Goal: Task Accomplishment & Management: Complete application form

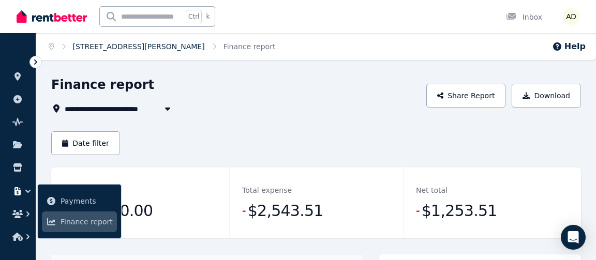
click at [113, 49] on link "[STREET_ADDRESS][PERSON_NAME]" at bounding box center [139, 46] width 132 height 8
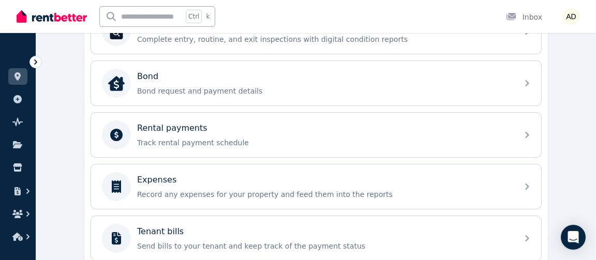
scroll to position [391, 0]
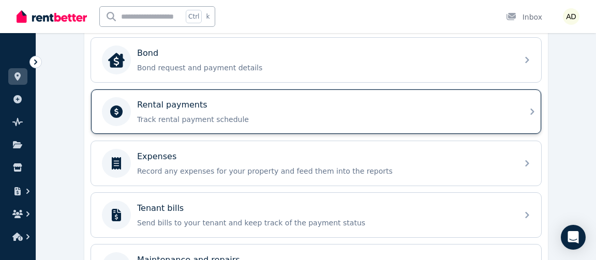
click at [496, 105] on div "Rental payments" at bounding box center [324, 105] width 375 height 12
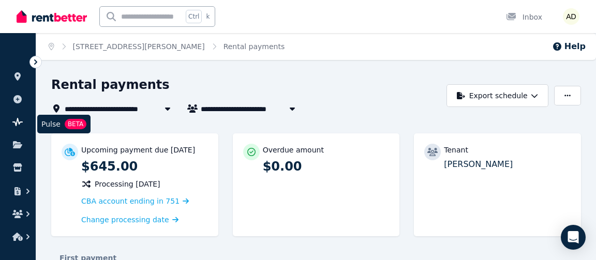
click at [26, 120] on link at bounding box center [17, 122] width 19 height 17
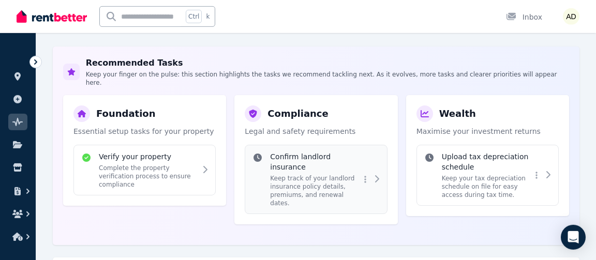
scroll to position [168, 0]
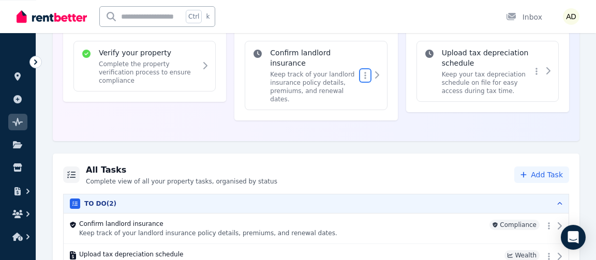
scroll to position [273, 0]
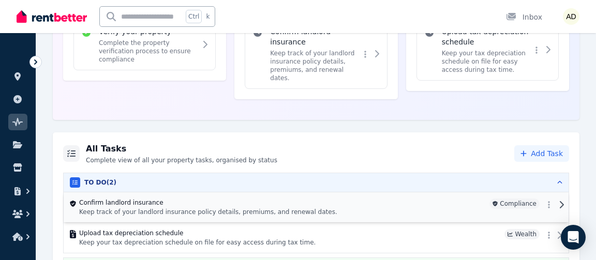
click at [560, 201] on icon at bounding box center [562, 204] width 4 height 7
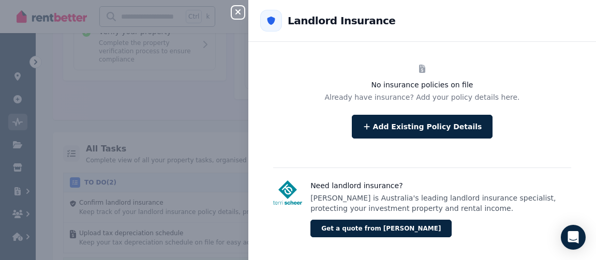
scroll to position [42, 0]
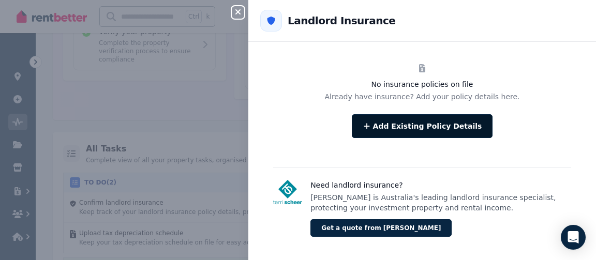
click at [434, 123] on button "Add Existing Policy Details" at bounding box center [422, 126] width 141 height 24
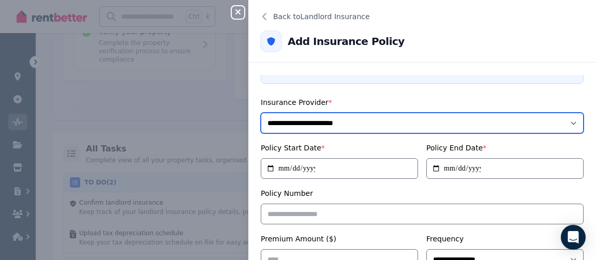
click at [261, 113] on select "**********" at bounding box center [422, 123] width 323 height 21
select select "**********"
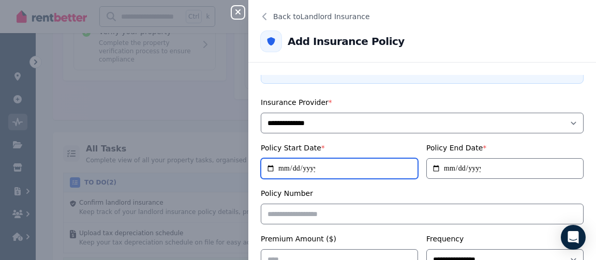
click at [362, 165] on input "Policy Start Date *" at bounding box center [339, 168] width 157 height 21
click at [409, 158] on input "Policy Start Date *" at bounding box center [339, 168] width 157 height 21
type input "**********"
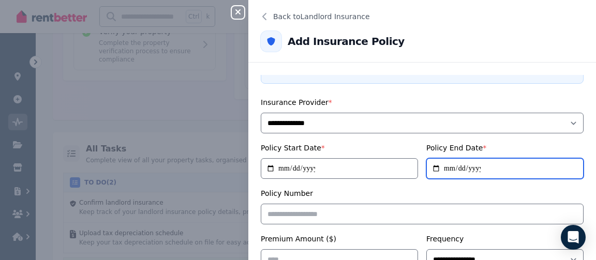
click at [472, 160] on input "**********" at bounding box center [504, 168] width 157 height 21
click at [574, 161] on input "**********" at bounding box center [504, 168] width 157 height 21
type input "**********"
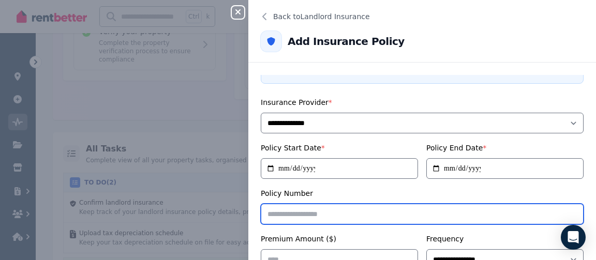
click at [456, 207] on input "Policy Number" at bounding box center [422, 214] width 323 height 21
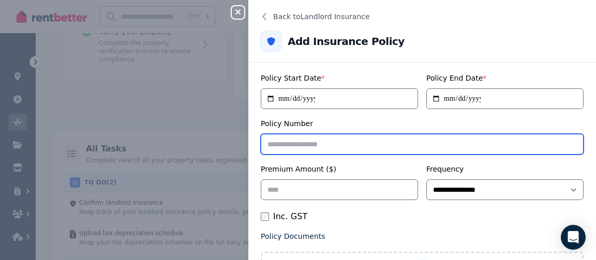
scroll to position [134, 0]
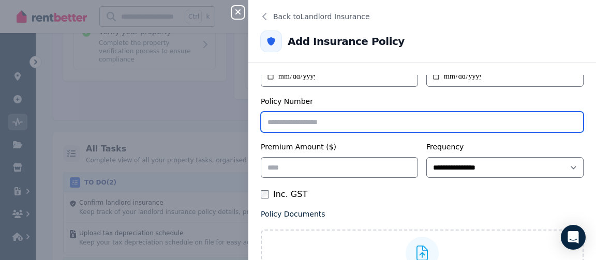
click at [338, 115] on input "Policy Number" at bounding box center [422, 122] width 323 height 21
paste input "**********"
type input "**********"
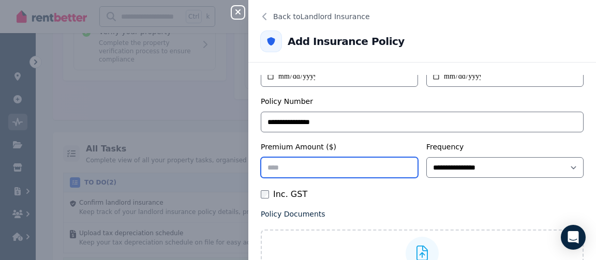
click at [367, 157] on input "Premium Amount ($)" at bounding box center [339, 167] width 157 height 21
type input "******"
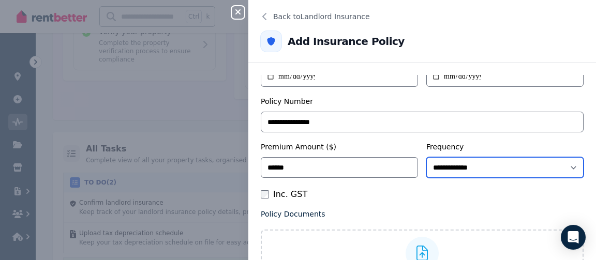
select select "**********"
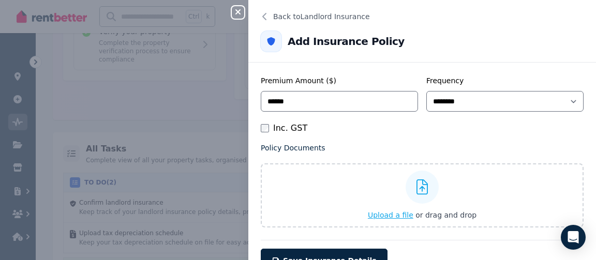
click at [391, 211] on span "Upload a file" at bounding box center [391, 215] width 46 height 8
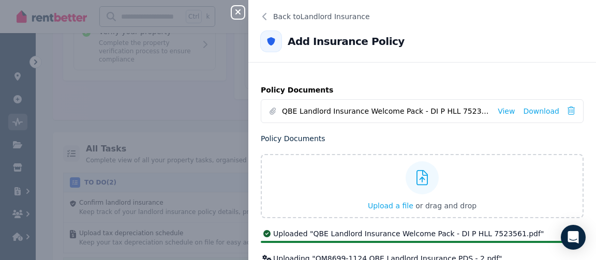
scroll to position [325, 0]
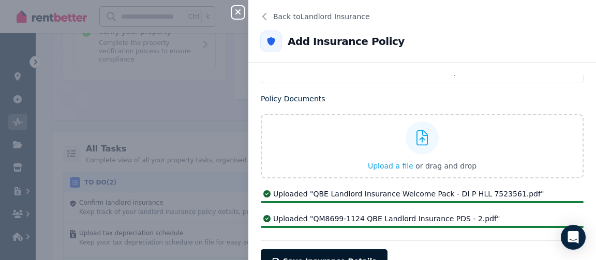
click at [350, 257] on span "Save Insurance Details" at bounding box center [330, 261] width 94 height 8
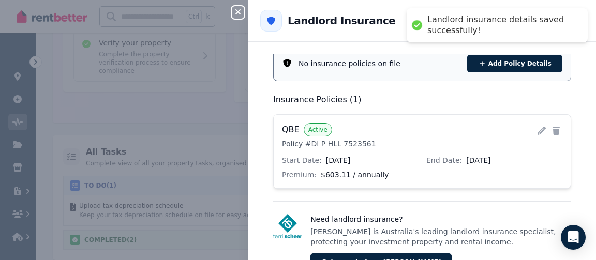
scroll to position [243, 0]
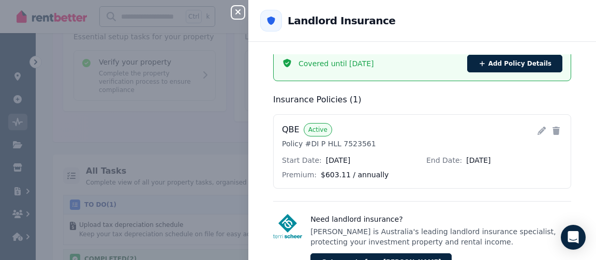
click at [195, 91] on div "Close panel Back to Landlord Insurance Landlord Insurance [STREET_ADDRESS][PERS…" at bounding box center [298, 130] width 596 height 260
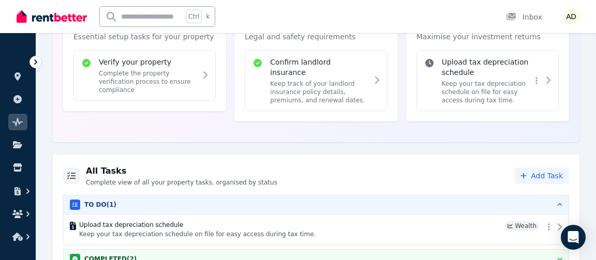
scroll to position [187, 0]
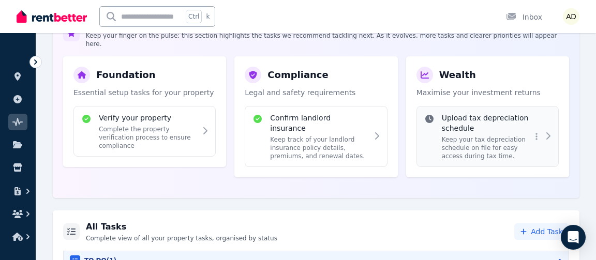
click at [544, 132] on icon at bounding box center [548, 136] width 8 height 8
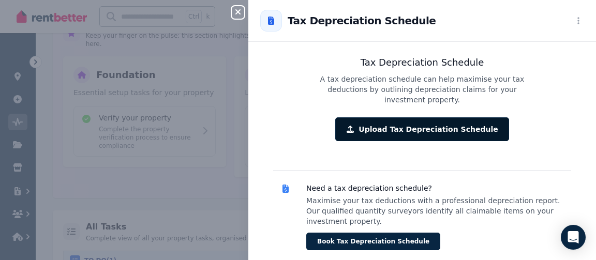
scroll to position [69, 0]
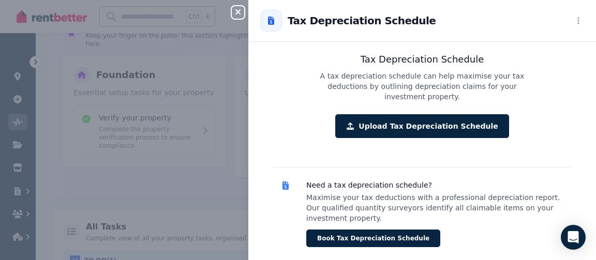
click at [246, 187] on div "Close panel Back to Tax Depreciation Schedule [STREET_ADDRESS][PERSON_NAME] End…" at bounding box center [298, 130] width 596 height 260
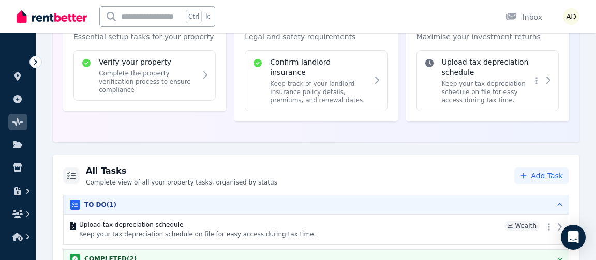
scroll to position [0, 0]
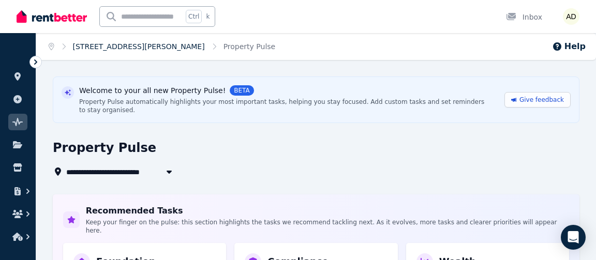
click at [122, 47] on link "[STREET_ADDRESS][PERSON_NAME]" at bounding box center [139, 46] width 132 height 8
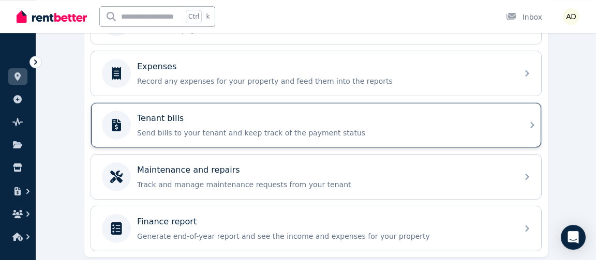
scroll to position [454, 0]
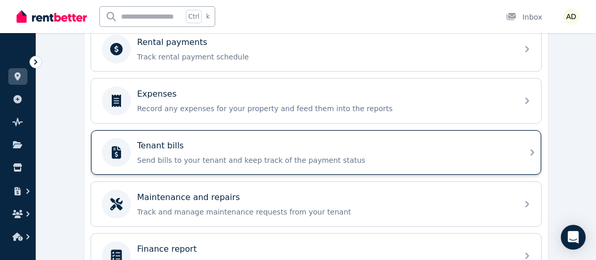
click at [507, 140] on div "Tenant bills" at bounding box center [324, 146] width 375 height 12
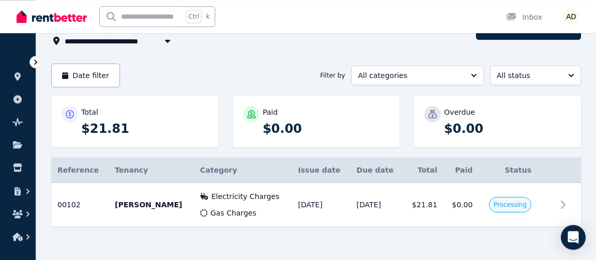
scroll to position [70, 0]
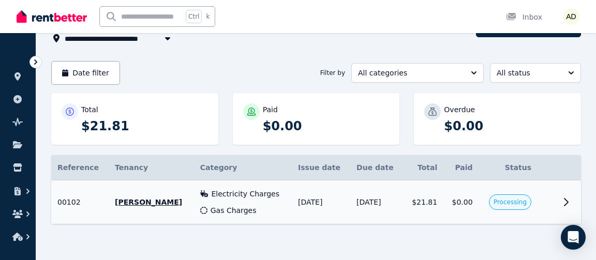
click at [566, 198] on icon at bounding box center [566, 202] width 12 height 12
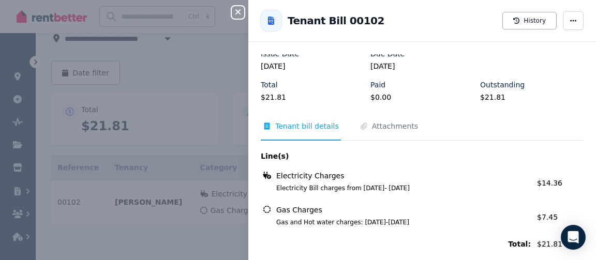
scroll to position [54, 0]
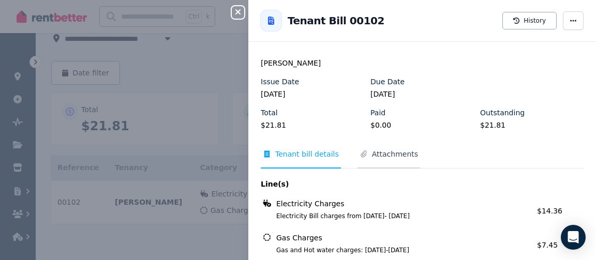
click at [380, 154] on span "Attachments" at bounding box center [395, 154] width 46 height 10
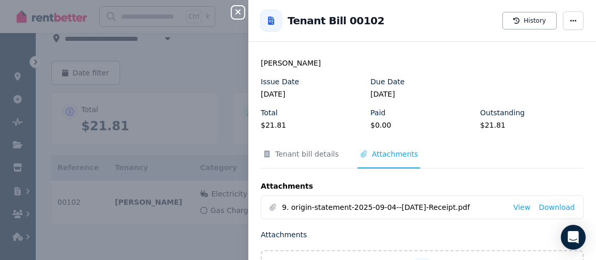
scroll to position [155, 0]
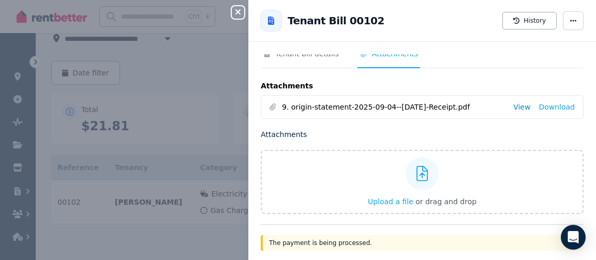
click at [528, 104] on link "View" at bounding box center [521, 107] width 17 height 10
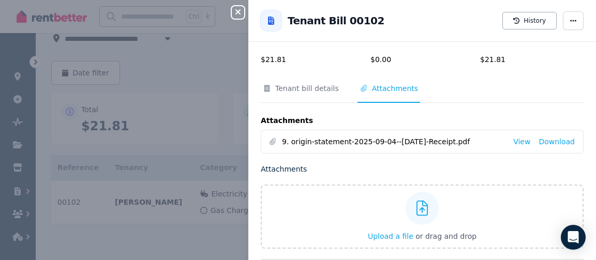
scroll to position [87, 0]
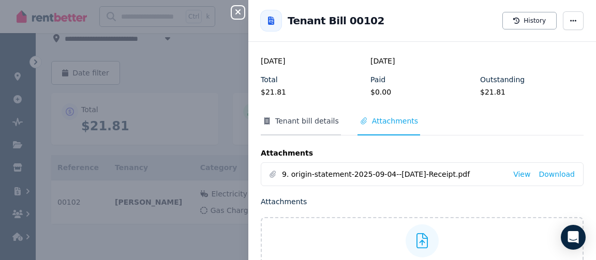
click at [309, 124] on span "Tenant bill details" at bounding box center [307, 121] width 64 height 10
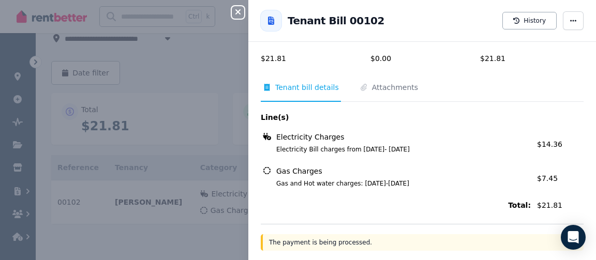
scroll to position [0, 0]
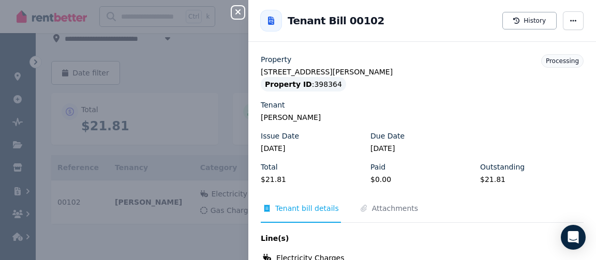
click at [201, 54] on div "Close panel Back to Tenant Bill 00102 History Property [STREET_ADDRESS][PERSON_…" at bounding box center [298, 130] width 596 height 260
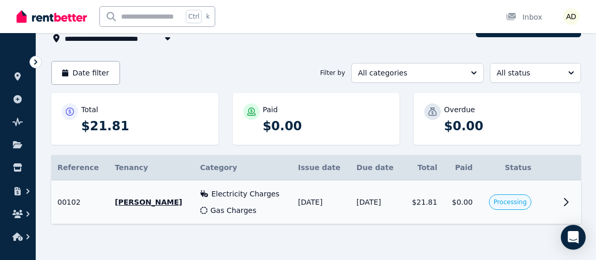
click at [569, 204] on icon at bounding box center [566, 202] width 12 height 12
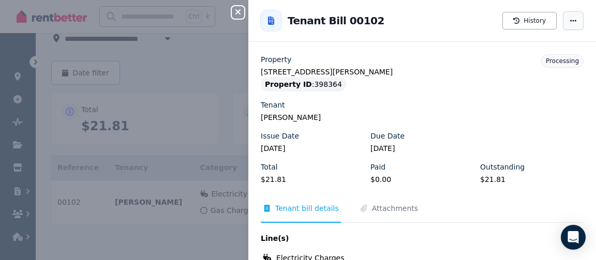
click at [571, 21] on icon "button" at bounding box center [573, 21] width 6 height 2
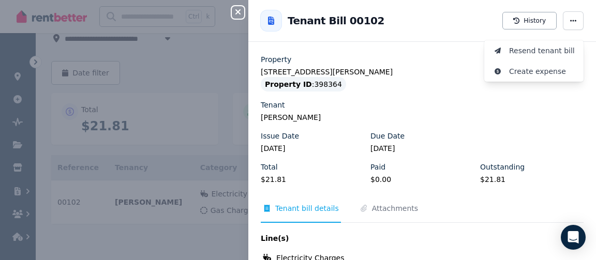
click at [541, 139] on div "Issue Date [DATE] Due Date [DATE]" at bounding box center [422, 146] width 323 height 31
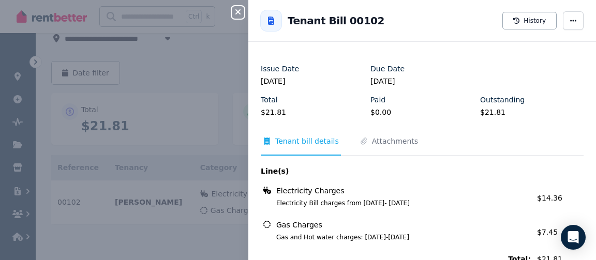
scroll to position [121, 0]
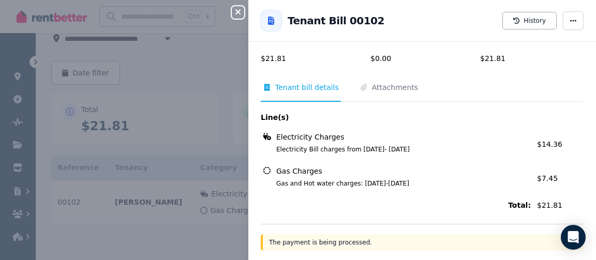
click at [175, 85] on div "Close panel Back to Tenant Bill 00102 History Property [STREET_ADDRESS][PERSON_…" at bounding box center [298, 130] width 596 height 260
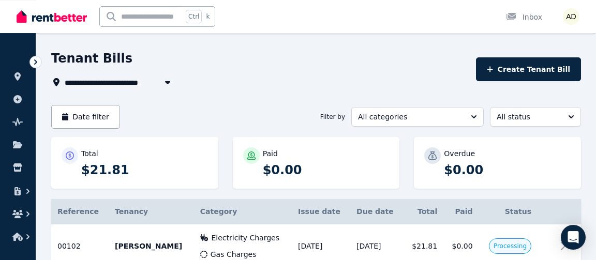
scroll to position [0, 0]
